Goal: Task Accomplishment & Management: Complete application form

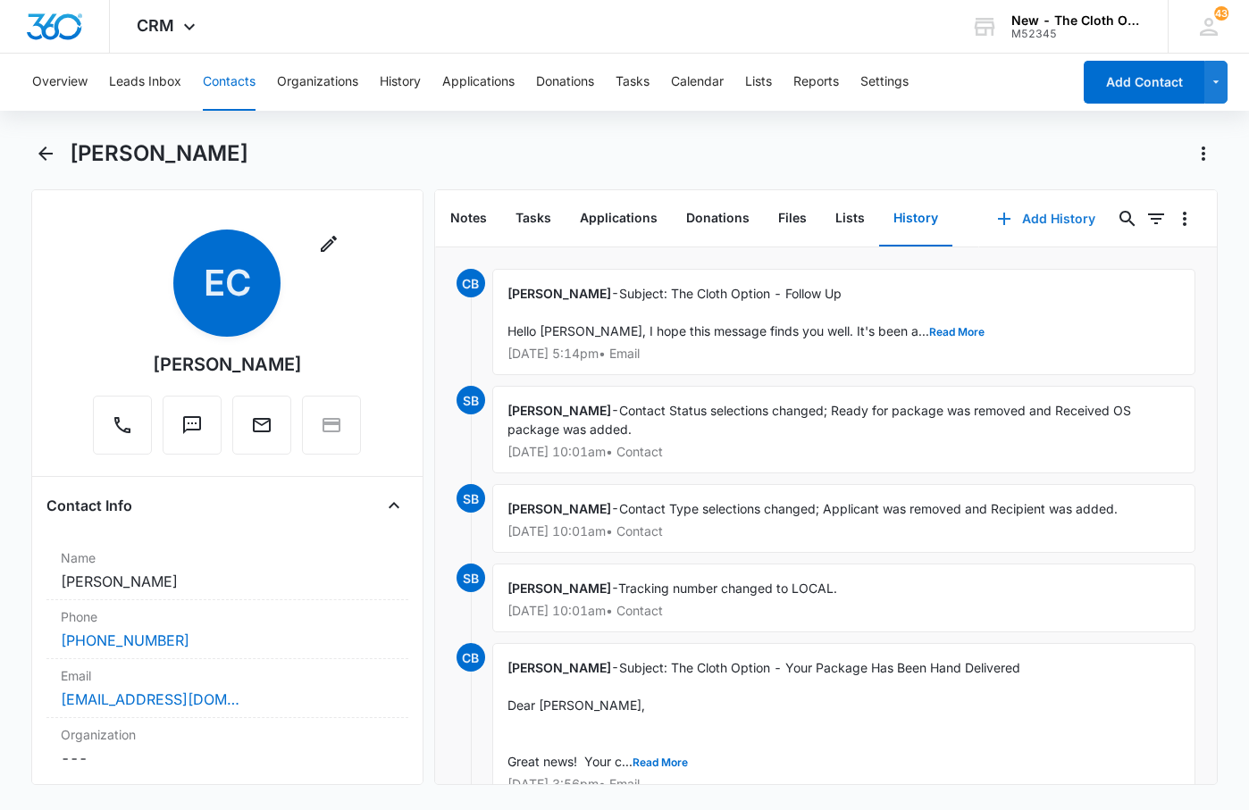
click at [1071, 215] on button "Add History" at bounding box center [1046, 218] width 134 height 43
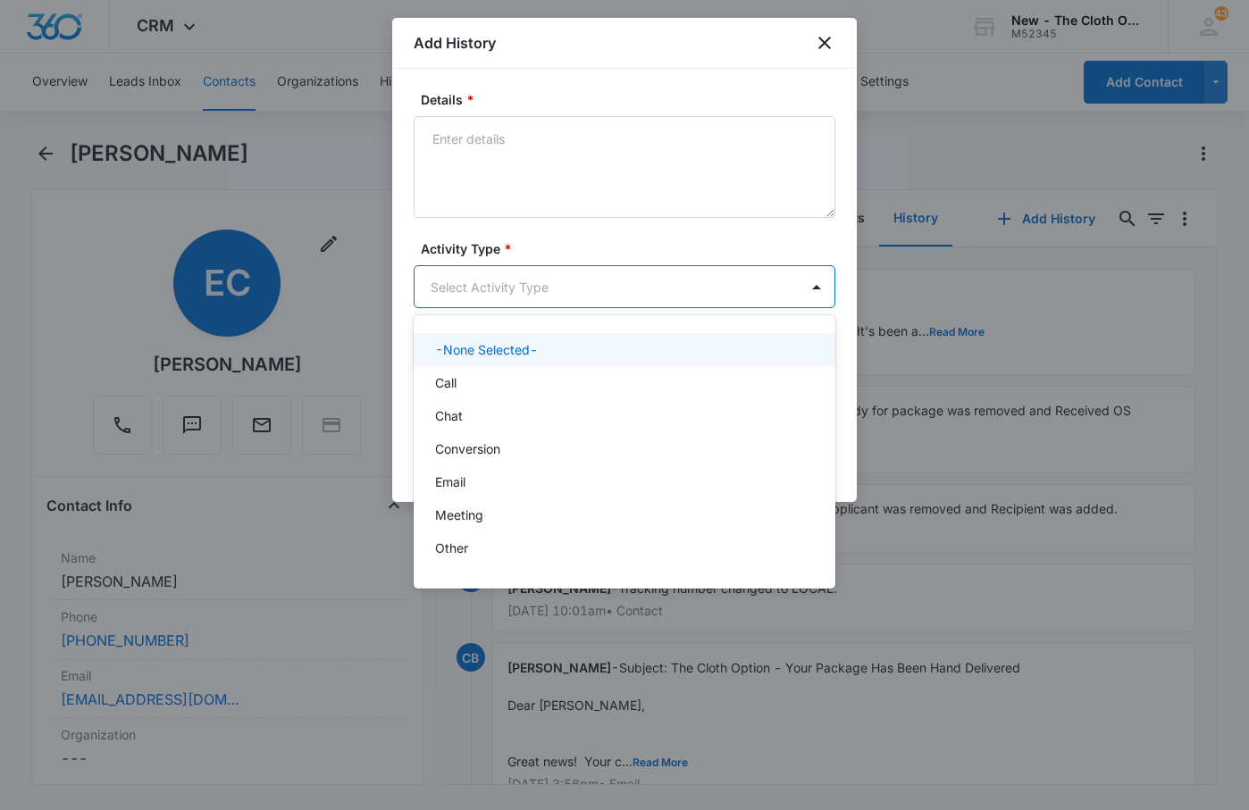
click at [532, 284] on body "CRM Apps Reputation Forms CRM Email Social Ads Intelligence Brand Settings New …" at bounding box center [624, 405] width 1249 height 810
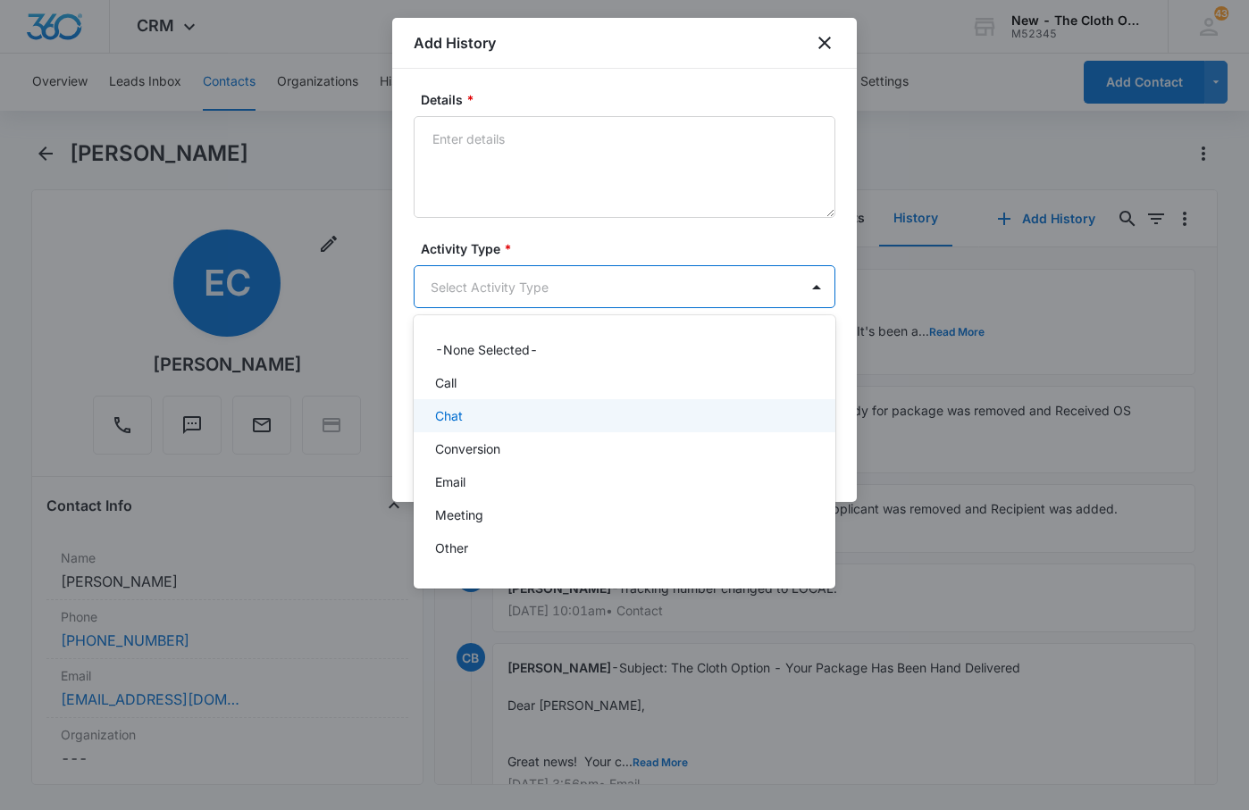
click at [475, 419] on div "Chat" at bounding box center [622, 415] width 375 height 19
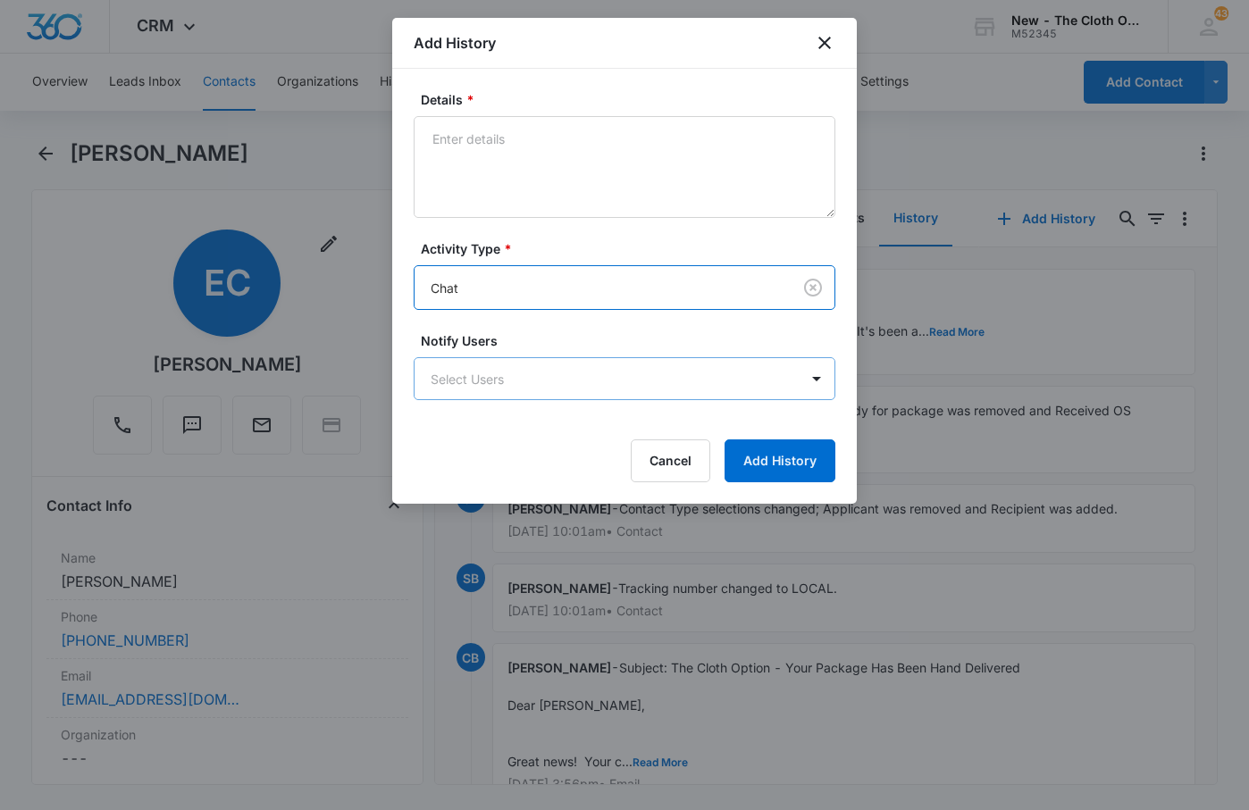
click at [524, 375] on body "CRM Apps Reputation Forms CRM Email Social Ads Intelligence Brand Settings New …" at bounding box center [624, 405] width 1249 height 810
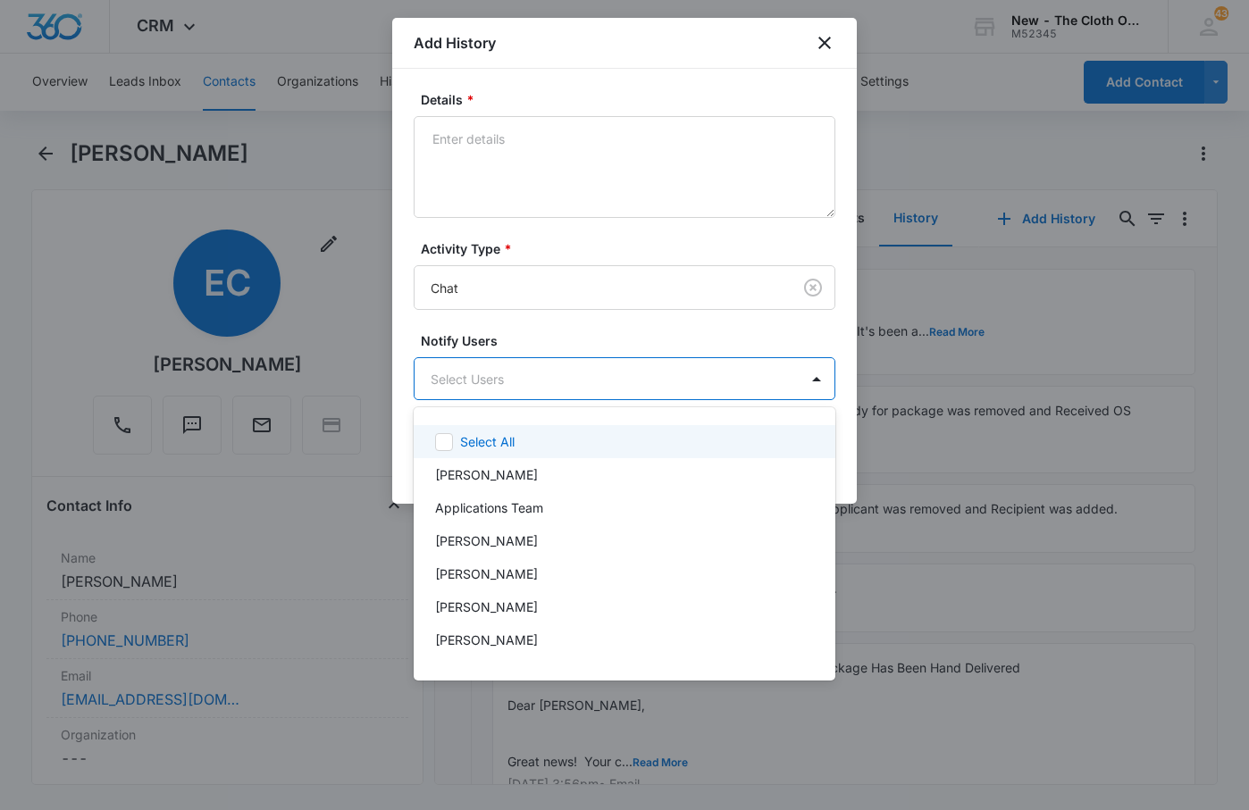
click at [524, 374] on div at bounding box center [624, 405] width 1249 height 810
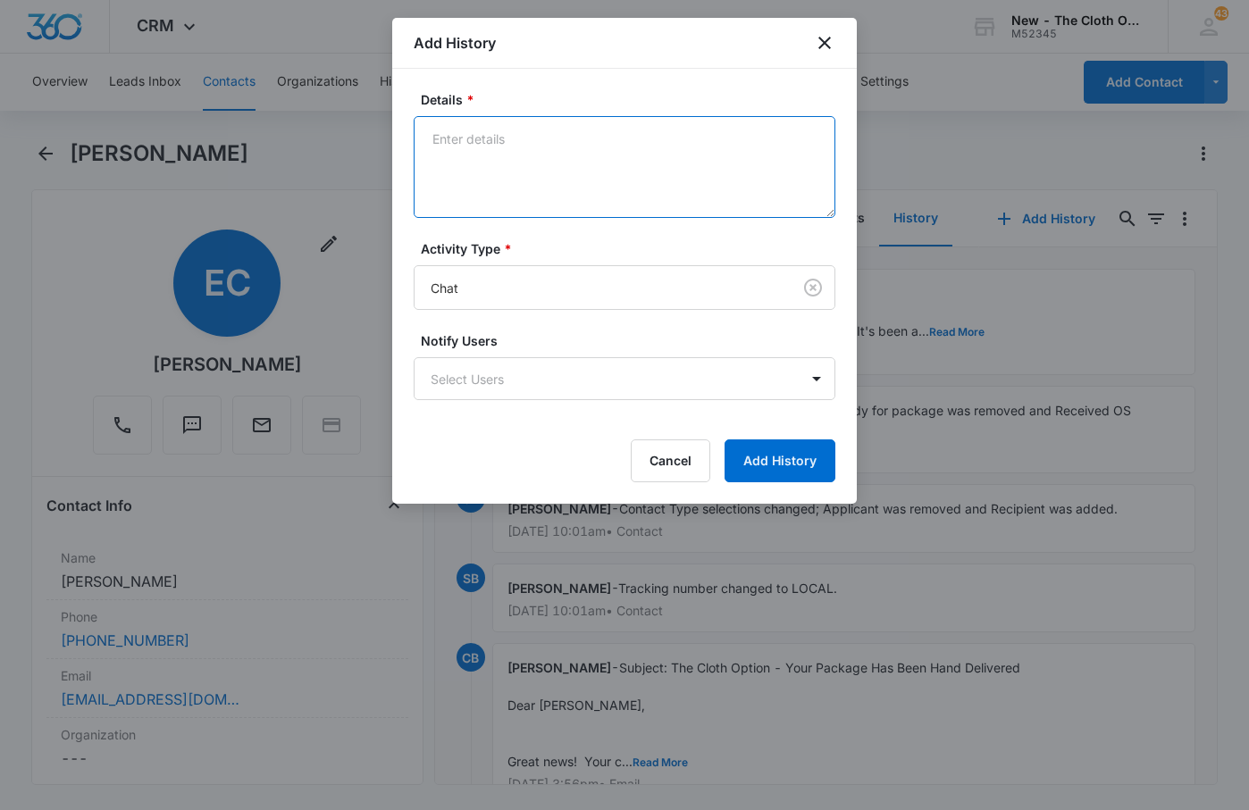
click at [520, 186] on textarea "Details *" at bounding box center [625, 167] width 422 height 102
type textarea "e"
type textarea "E"
type textarea "H"
type textarea "I"
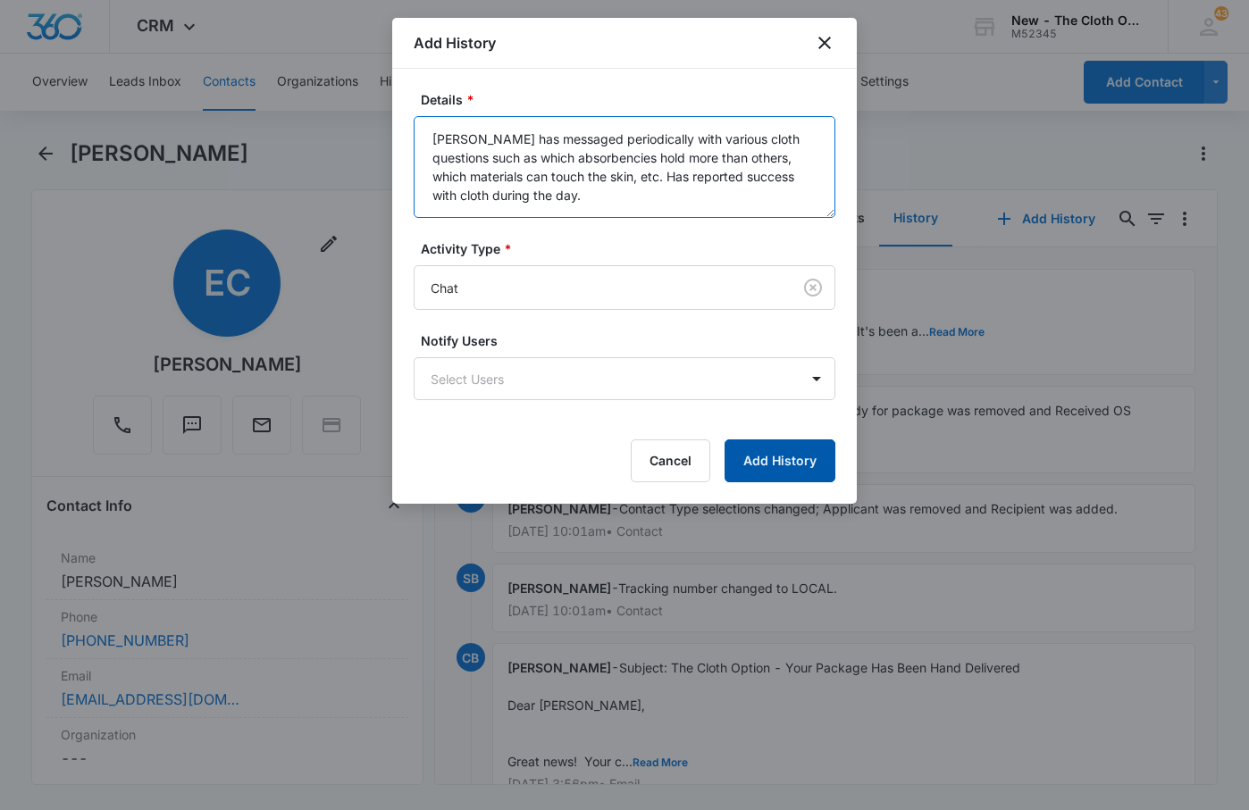
type textarea "[PERSON_NAME] has messaged periodically with various cloth questions such as wh…"
click at [781, 456] on button "Add History" at bounding box center [779, 460] width 111 height 43
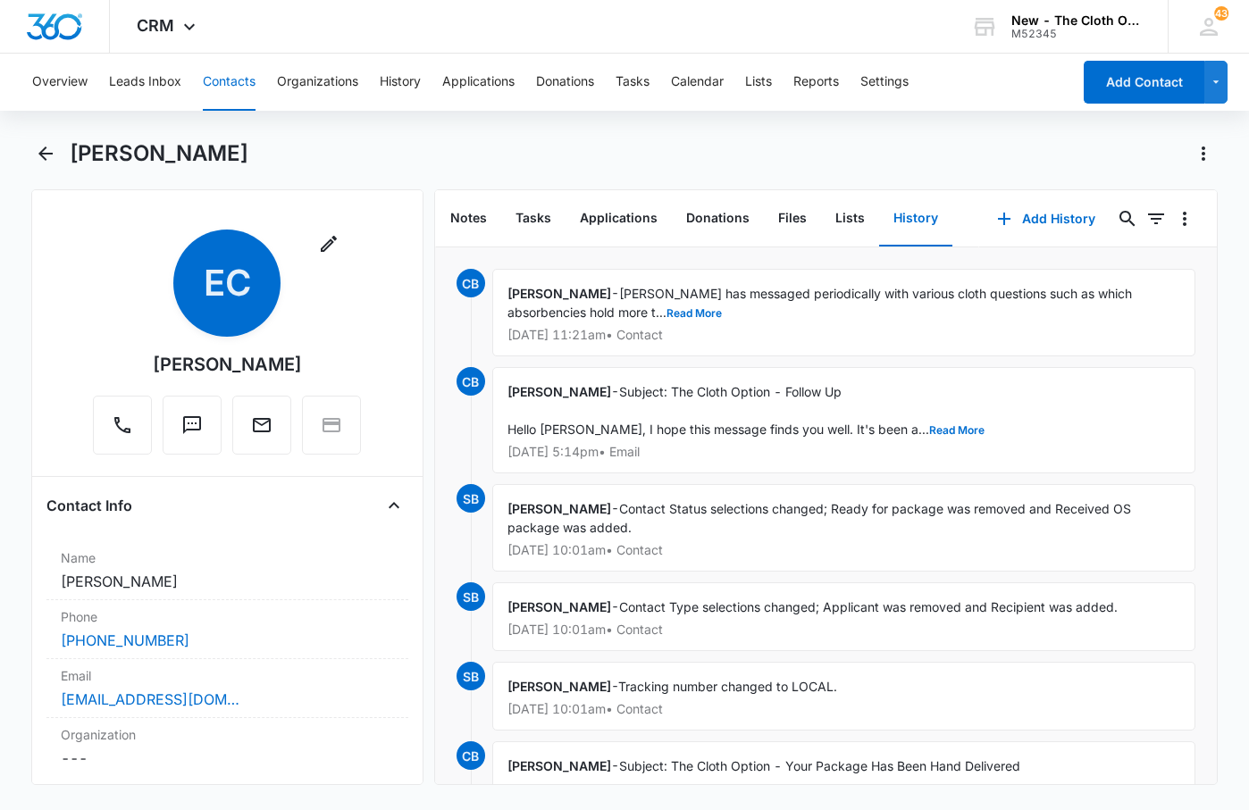
click at [232, 90] on button "Contacts" at bounding box center [229, 82] width 53 height 57
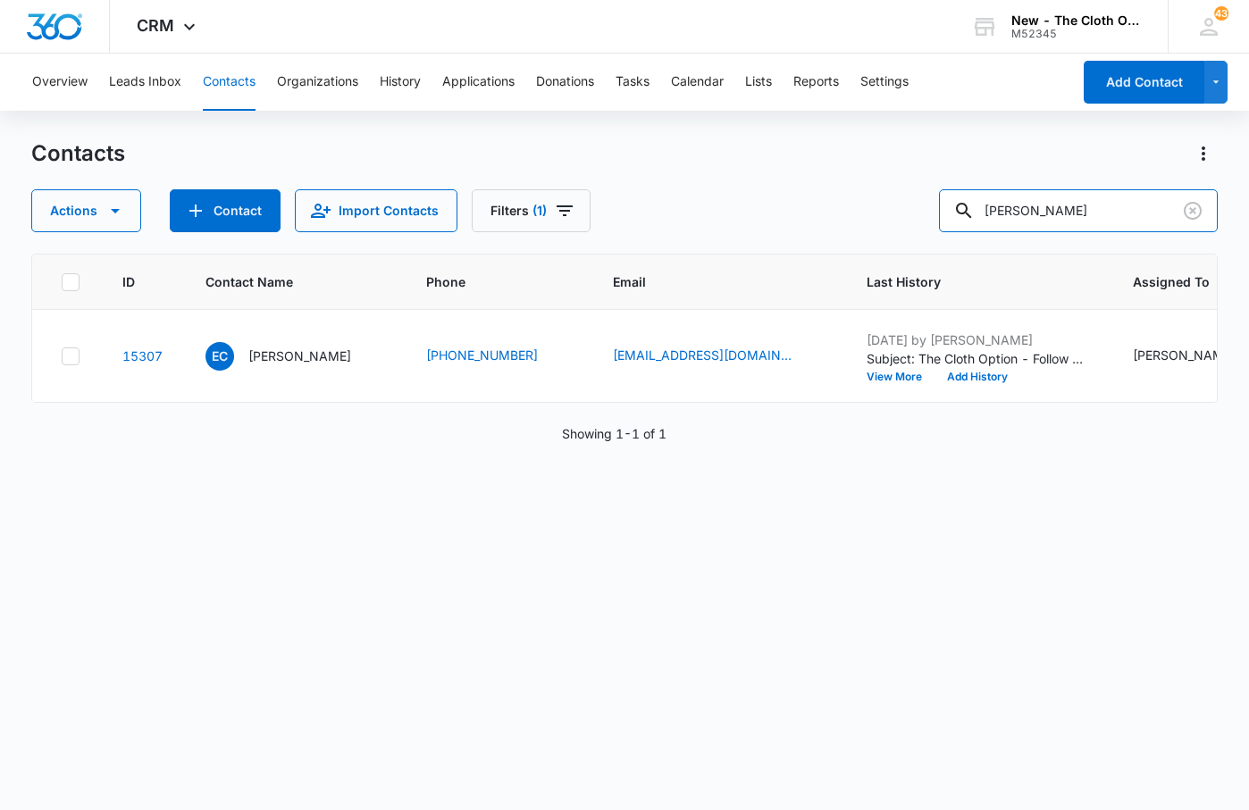
drag, startPoint x: 1083, startPoint y: 216, endPoint x: 757, endPoint y: 199, distance: 326.5
click at [759, 199] on div "Actions Contact Import Contacts Filters (1) [PERSON_NAME]" at bounding box center [624, 210] width 1186 height 43
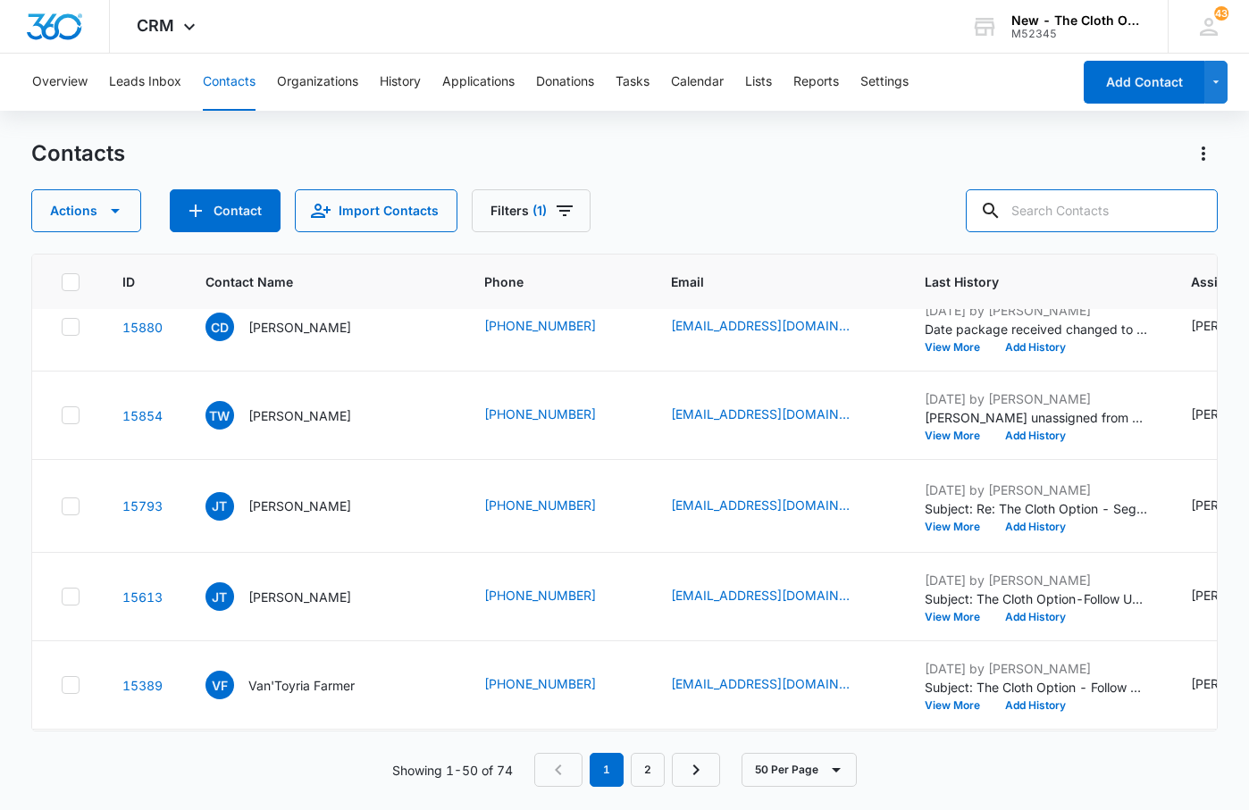
scroll to position [1429, 0]
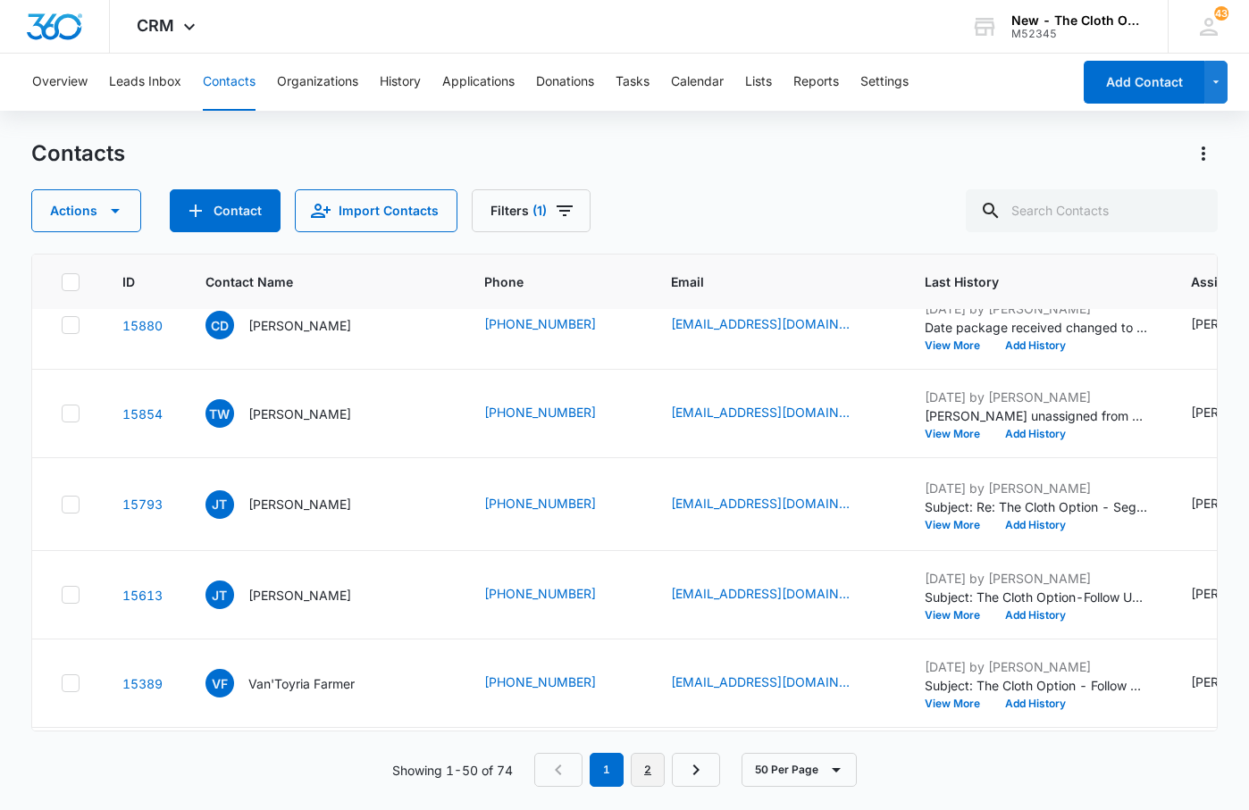
click at [651, 783] on link "2" at bounding box center [648, 770] width 34 height 34
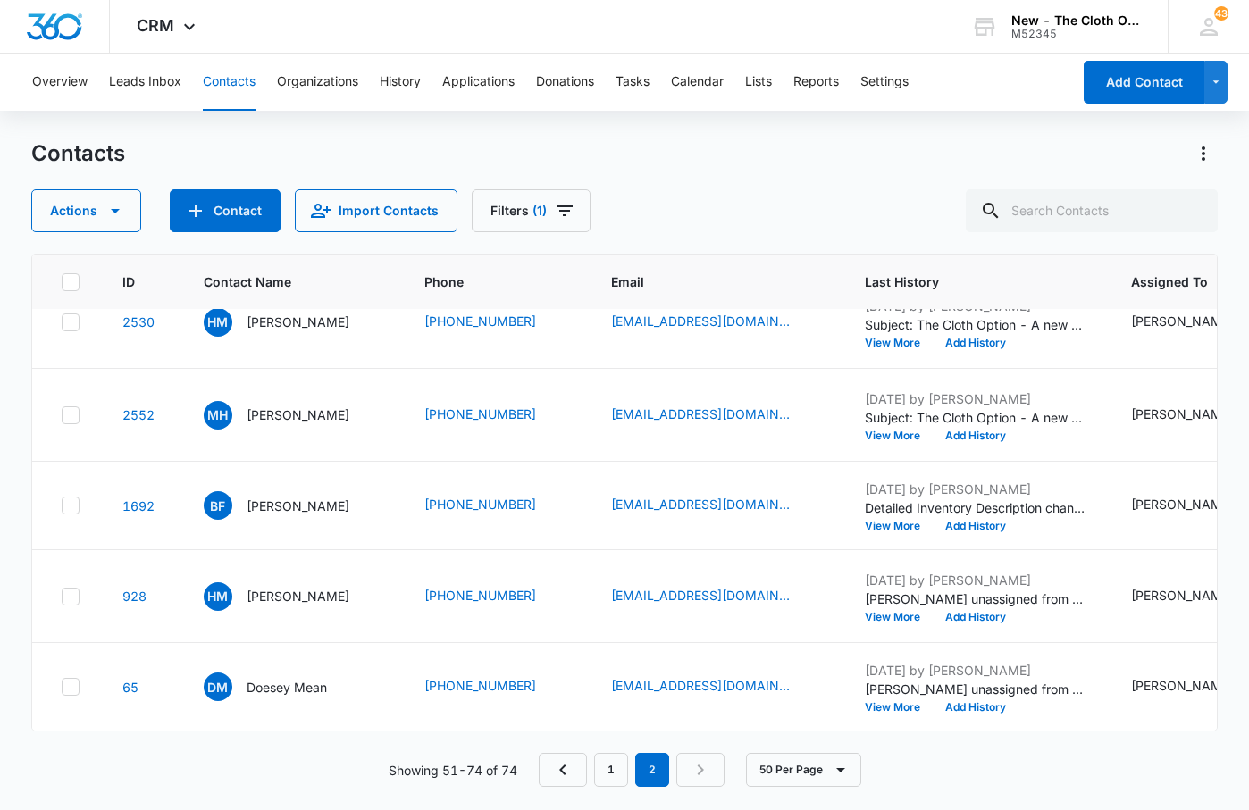
scroll to position [3266, 0]
